Goal: Navigation & Orientation: Find specific page/section

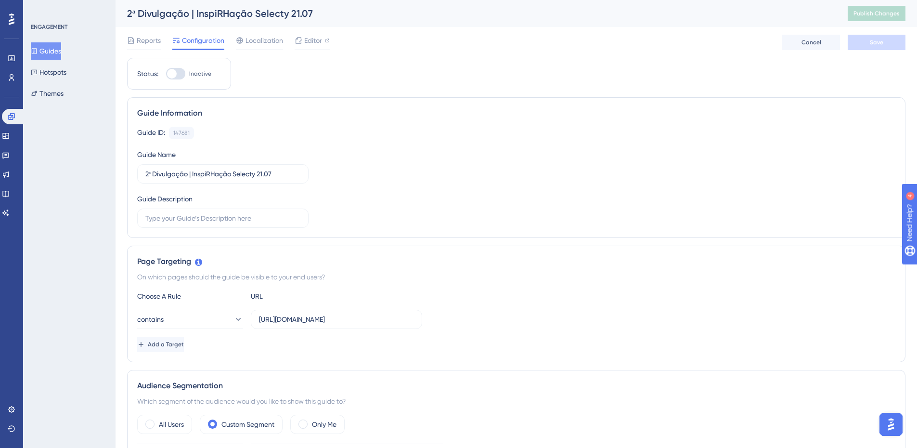
click at [61, 51] on button "Guides" at bounding box center [46, 50] width 30 height 17
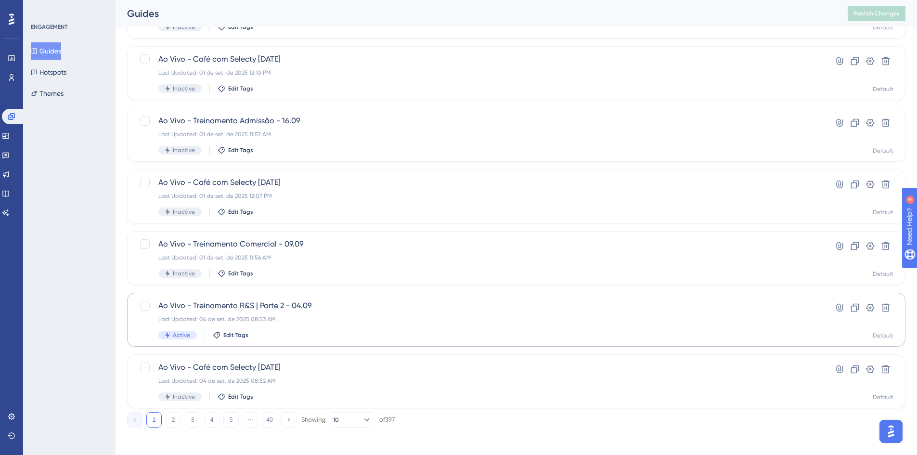
scroll to position [292, 0]
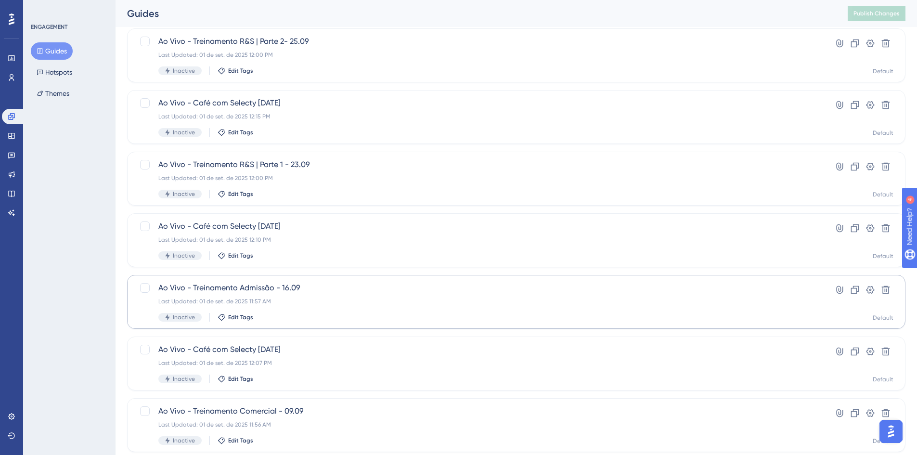
scroll to position [292, 0]
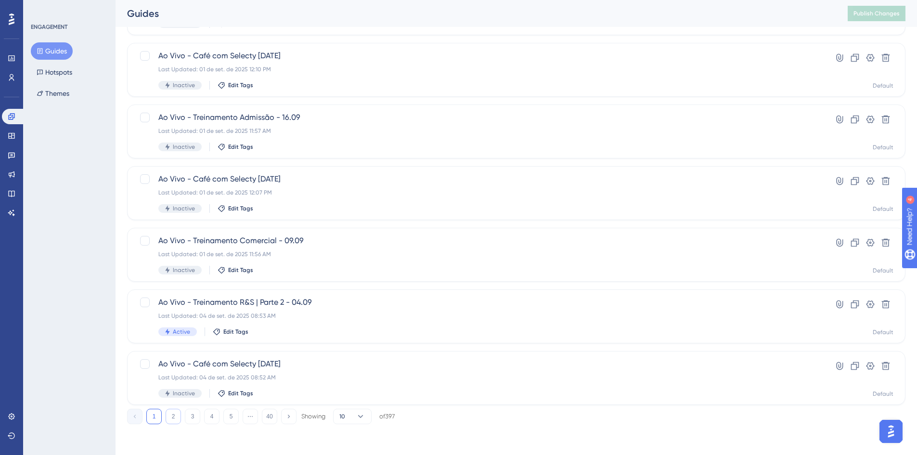
click at [175, 415] on button "2" at bounding box center [173, 416] width 15 height 15
click at [192, 420] on button "3" at bounding box center [192, 416] width 15 height 15
click at [180, 416] on button "2" at bounding box center [173, 416] width 15 height 15
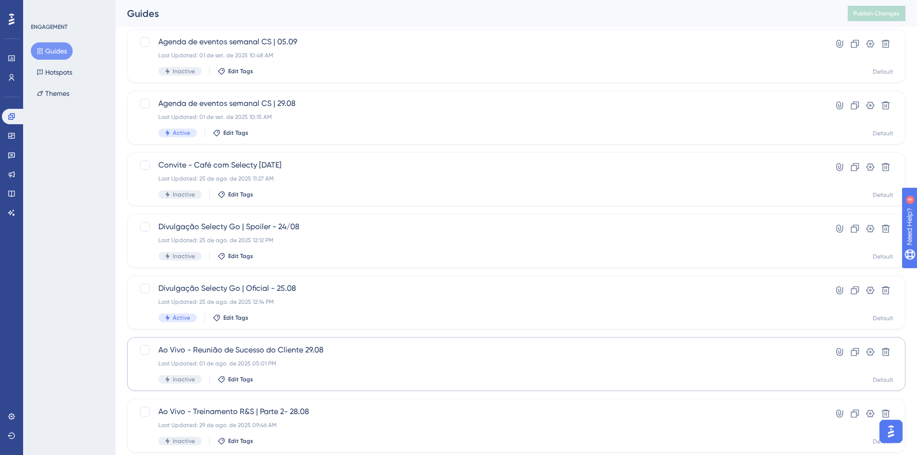
scroll to position [289, 0]
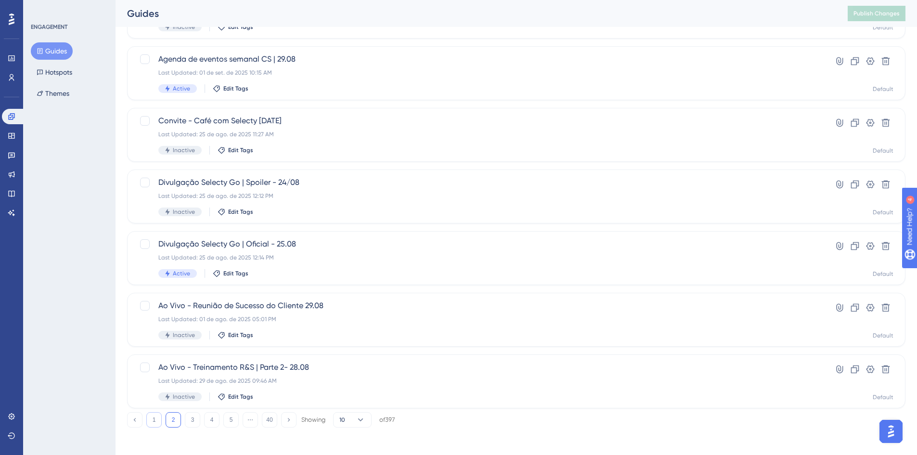
click at [151, 420] on button "1" at bounding box center [153, 419] width 15 height 15
